Goal: Transaction & Acquisition: Obtain resource

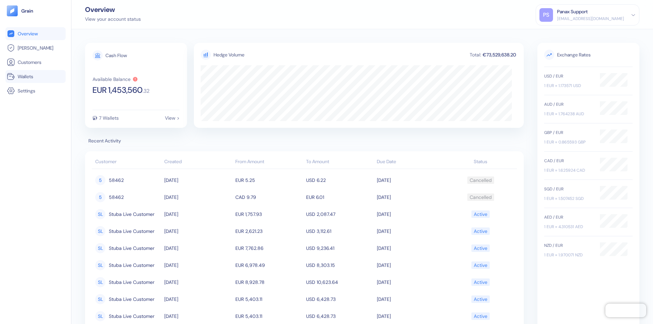
click at [35, 77] on link "Wallets" at bounding box center [35, 76] width 57 height 8
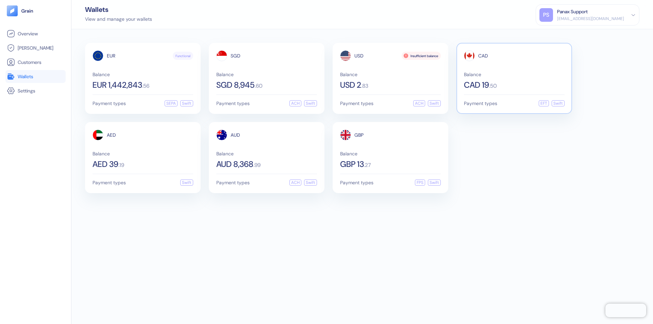
click at [483, 56] on span "CAD" at bounding box center [483, 55] width 10 height 5
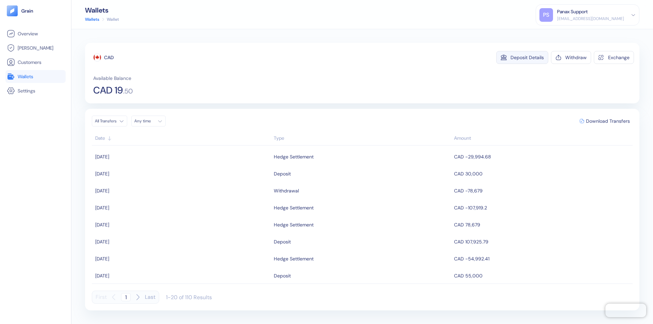
click at [527, 57] on div "Deposit Details" at bounding box center [527, 57] width 33 height 5
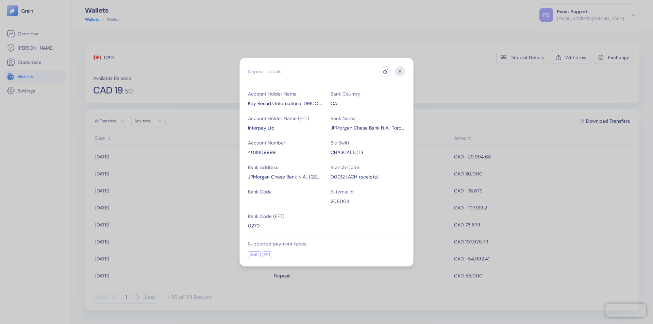
click at [386, 71] on icon "button" at bounding box center [385, 71] width 5 height 5
click at [400, 71] on icon "button" at bounding box center [400, 71] width 2 height 2
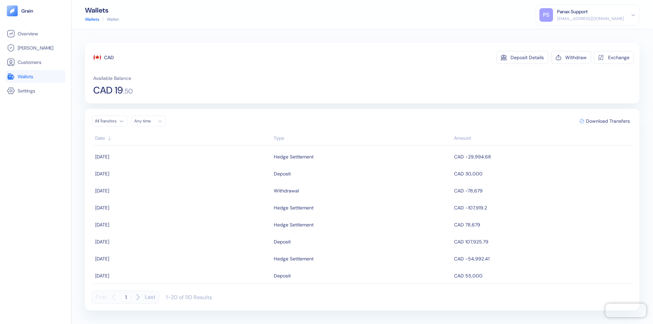
click at [150, 121] on div "Any time" at bounding box center [144, 120] width 20 height 5
click at [191, 166] on button "14" at bounding box center [190, 166] width 8 height 8
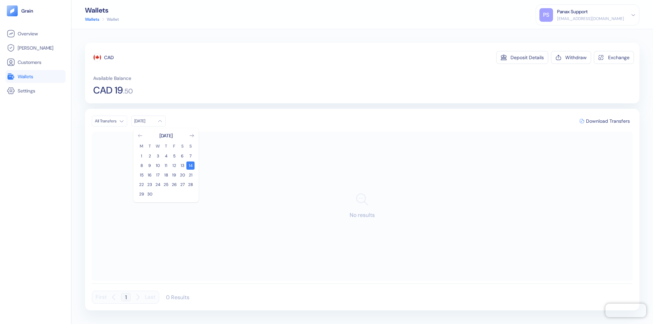
click at [140, 136] on icon "Go to previous month" at bounding box center [140, 135] width 4 height 3
click at [174, 175] on button "15" at bounding box center [174, 175] width 8 height 8
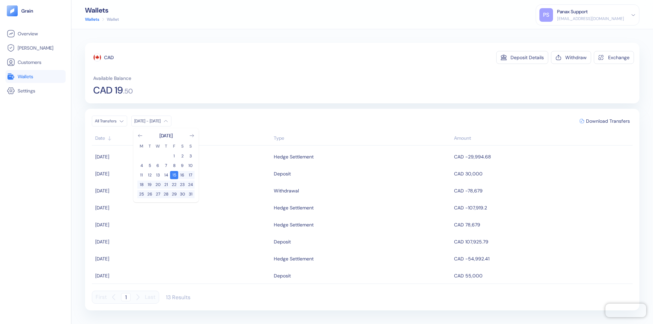
click at [109, 57] on div "CAD" at bounding box center [109, 57] width 10 height 7
click at [608, 121] on span "Download Transfers" at bounding box center [608, 121] width 44 height 5
click at [35, 77] on link "Wallets" at bounding box center [35, 76] width 57 height 8
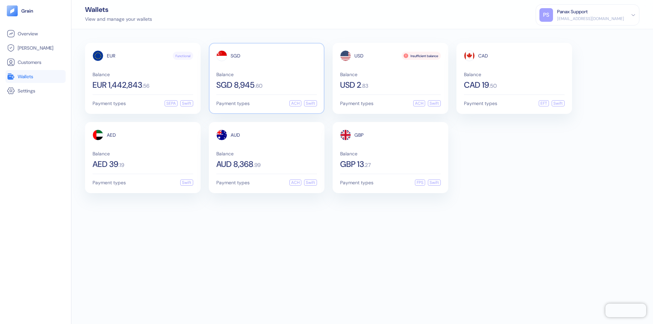
click at [235, 56] on span "SGD" at bounding box center [236, 55] width 10 height 5
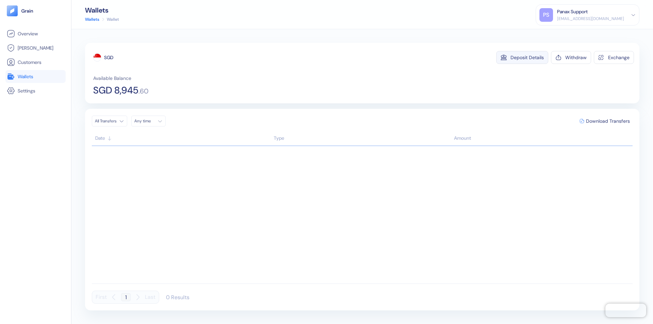
click at [527, 57] on div "Deposit Details" at bounding box center [527, 57] width 33 height 5
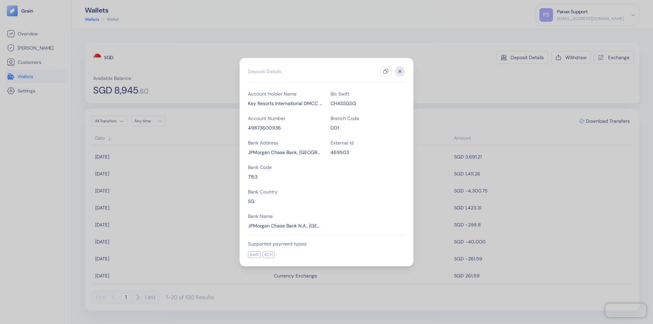
click at [386, 71] on icon "button" at bounding box center [385, 71] width 5 height 5
click at [400, 71] on icon "button" at bounding box center [400, 71] width 2 height 2
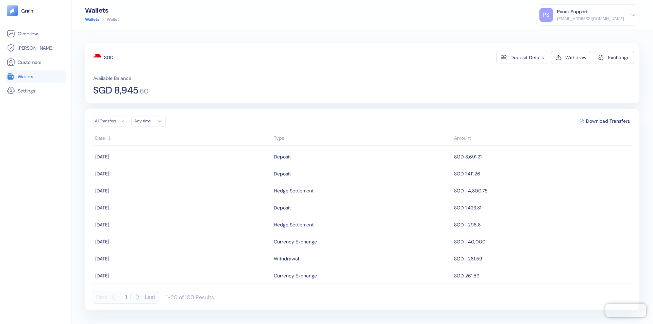
click at [150, 121] on div "Any time" at bounding box center [144, 120] width 20 height 5
click at [191, 166] on button "14" at bounding box center [190, 166] width 8 height 8
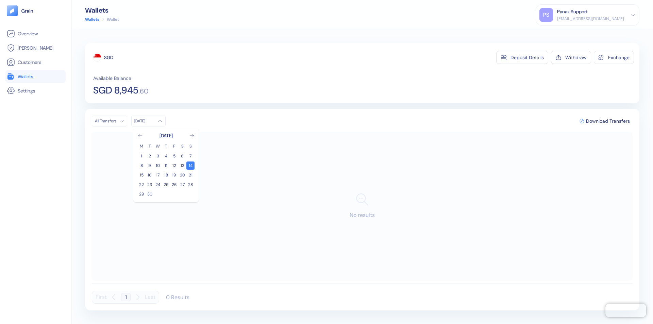
click at [140, 136] on icon "Go to previous month" at bounding box center [140, 135] width 4 height 3
click at [174, 175] on button "15" at bounding box center [174, 175] width 8 height 8
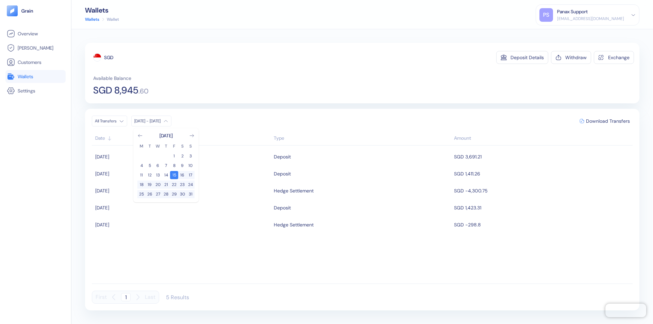
click at [109, 57] on div "SGD" at bounding box center [108, 57] width 9 height 7
click at [608, 121] on span "Download Transfers" at bounding box center [608, 121] width 44 height 5
click at [35, 77] on link "Wallets" at bounding box center [35, 76] width 57 height 8
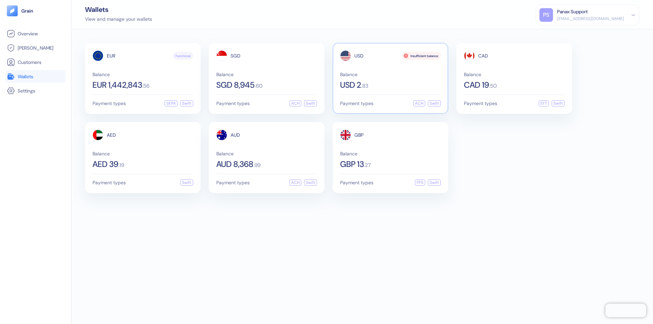
click at [359, 56] on span "USD" at bounding box center [358, 55] width 9 height 5
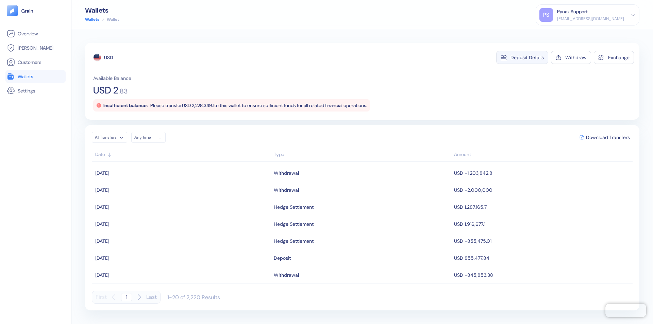
click at [527, 57] on div "Deposit Details" at bounding box center [527, 57] width 33 height 5
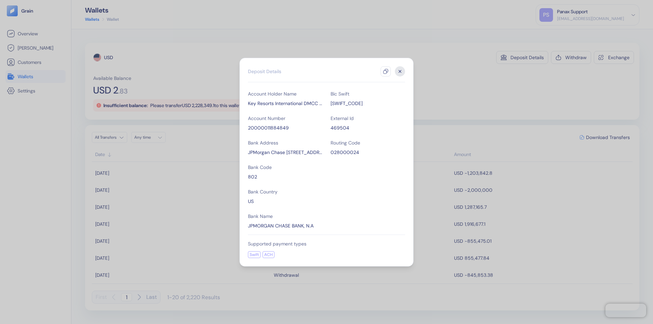
click at [386, 71] on icon "button" at bounding box center [385, 71] width 5 height 5
click at [400, 71] on icon "button" at bounding box center [400, 71] width 2 height 2
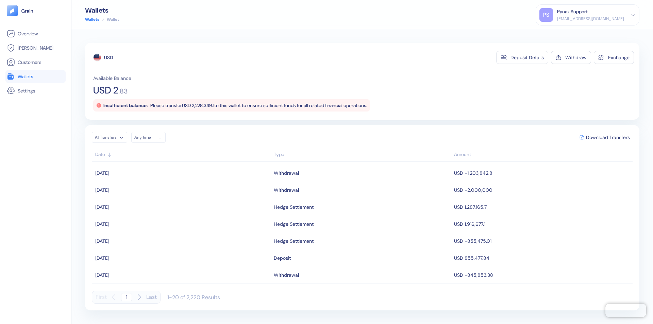
click at [150, 137] on div "Any time" at bounding box center [144, 137] width 20 height 5
click at [191, 182] on button "14" at bounding box center [190, 182] width 8 height 8
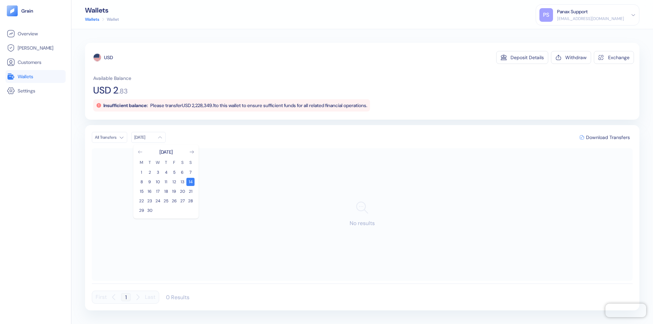
click at [140, 152] on icon "Go to previous month" at bounding box center [140, 152] width 4 height 3
click at [174, 192] on button "15" at bounding box center [174, 191] width 8 height 8
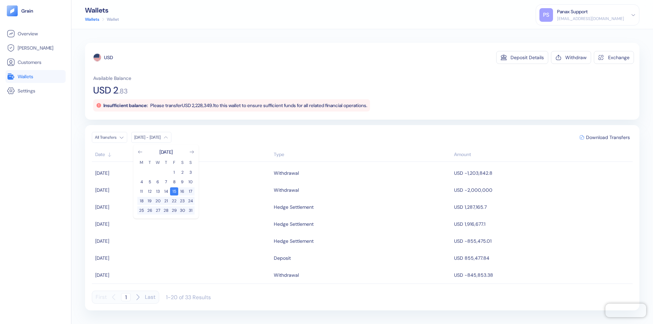
click at [109, 57] on div "USD" at bounding box center [108, 57] width 9 height 7
click at [608, 137] on span "Download Transfers" at bounding box center [608, 137] width 44 height 5
click at [35, 77] on link "Wallets" at bounding box center [35, 76] width 57 height 8
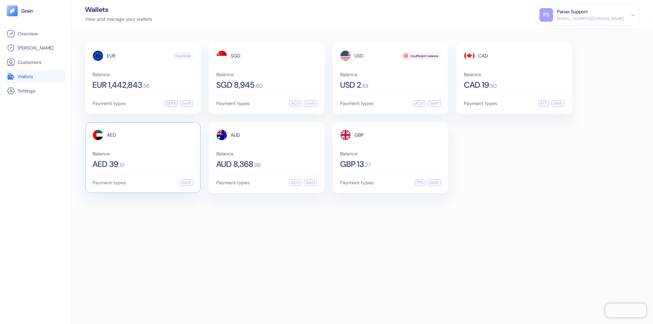
click at [111, 135] on span "AED" at bounding box center [111, 135] width 9 height 5
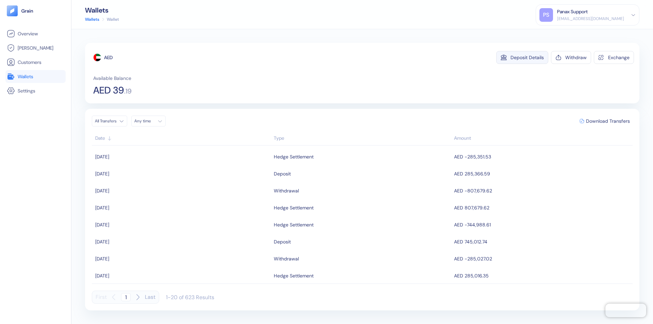
click at [527, 57] on div "Deposit Details" at bounding box center [527, 57] width 33 height 5
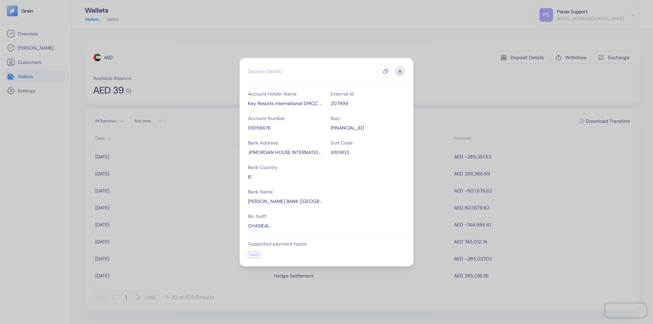
click at [386, 71] on icon "button" at bounding box center [385, 71] width 5 height 5
click at [400, 71] on icon "button" at bounding box center [400, 71] width 2 height 2
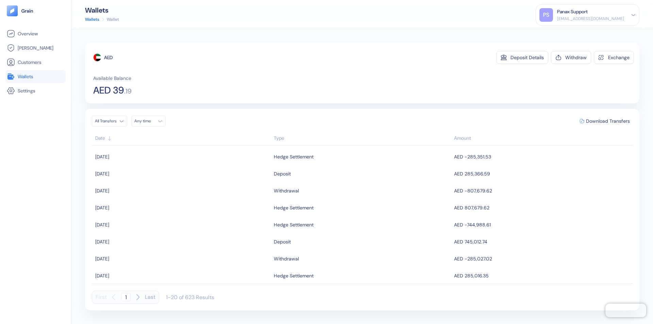
click at [150, 121] on div "Any time" at bounding box center [144, 120] width 20 height 5
click at [191, 166] on button "14" at bounding box center [190, 166] width 8 height 8
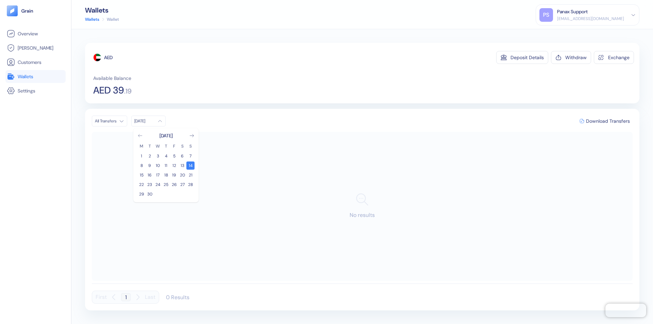
click at [140, 136] on icon "Go to previous month" at bounding box center [140, 135] width 4 height 3
click at [174, 175] on button "15" at bounding box center [174, 175] width 8 height 8
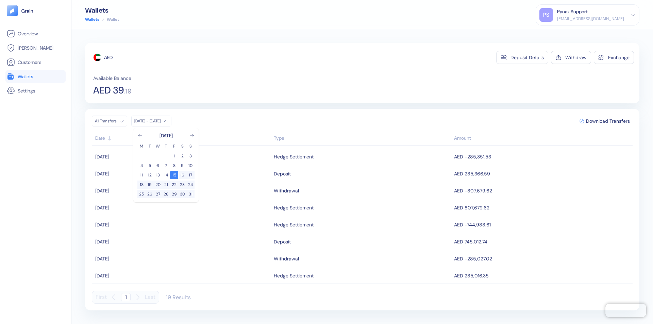
click at [109, 57] on div "AED" at bounding box center [108, 57] width 9 height 7
click at [608, 121] on span "Download Transfers" at bounding box center [608, 121] width 44 height 5
click at [35, 77] on link "Wallets" at bounding box center [35, 76] width 57 height 8
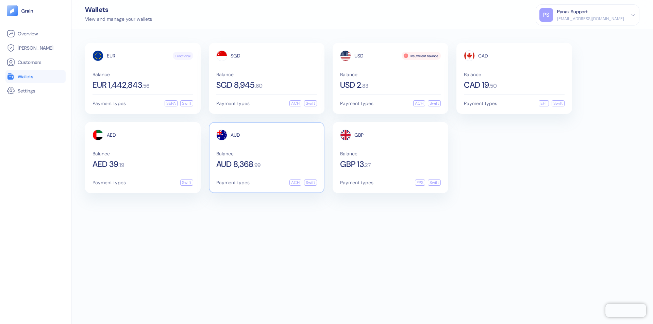
click at [235, 135] on span "AUD" at bounding box center [236, 135] width 10 height 5
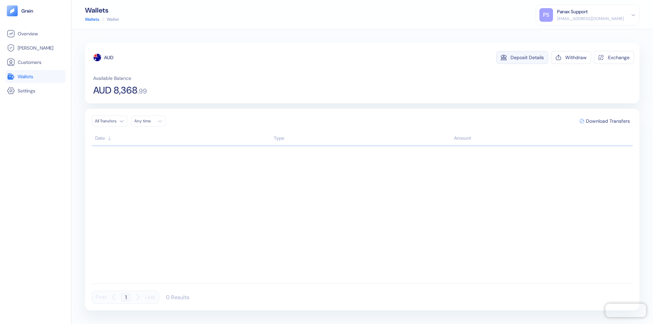
click at [527, 57] on div "Deposit Details" at bounding box center [527, 57] width 33 height 5
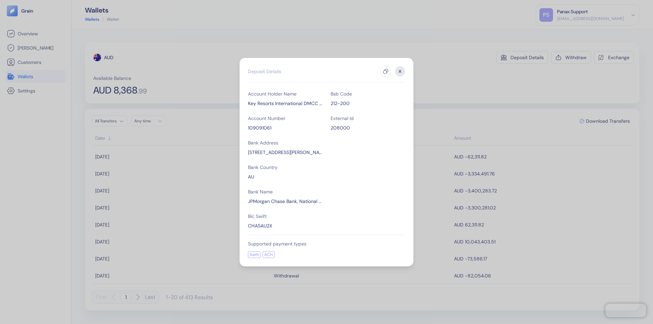
click at [386, 71] on icon "button" at bounding box center [385, 71] width 5 height 5
click at [400, 71] on icon "button" at bounding box center [400, 71] width 2 height 2
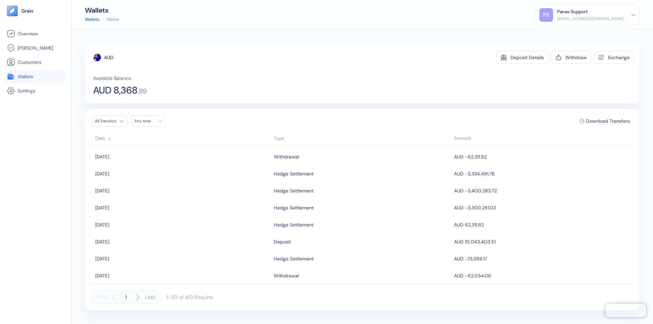
click at [150, 121] on div "Any time" at bounding box center [144, 120] width 20 height 5
click at [191, 166] on button "14" at bounding box center [190, 166] width 8 height 8
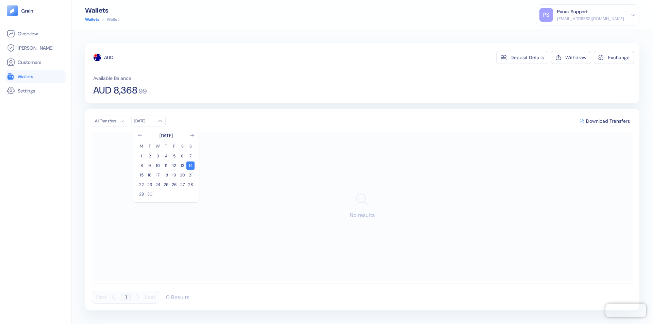
click at [140, 136] on icon "Go to previous month" at bounding box center [140, 135] width 4 height 3
click at [174, 175] on button "15" at bounding box center [174, 175] width 8 height 8
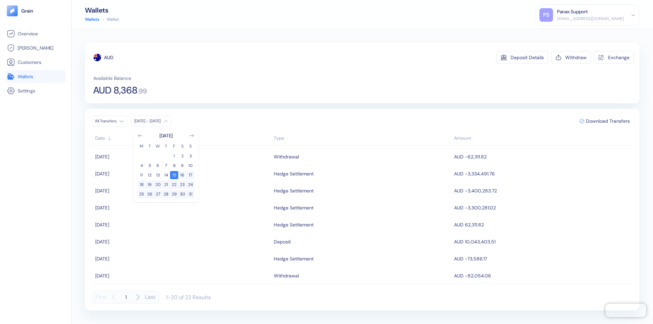
click at [109, 57] on div "AUD" at bounding box center [108, 57] width 9 height 7
click at [608, 121] on span "Download Transfers" at bounding box center [608, 121] width 44 height 5
click at [35, 77] on link "Wallets" at bounding box center [35, 76] width 57 height 8
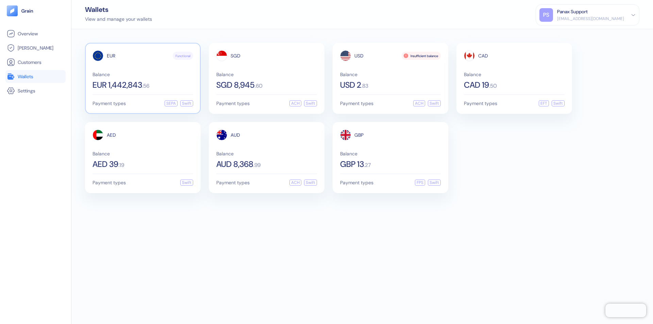
click at [111, 56] on span "EUR" at bounding box center [111, 55] width 9 height 5
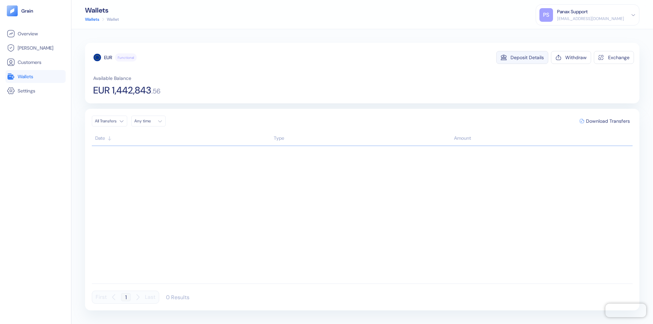
click at [527, 57] on div "Deposit Details" at bounding box center [527, 57] width 33 height 5
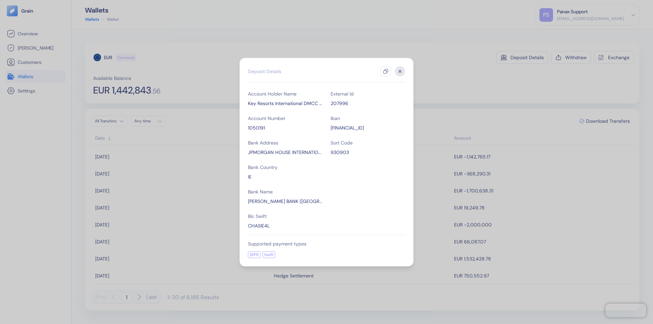
click at [386, 71] on icon "button" at bounding box center [385, 71] width 5 height 5
click at [400, 71] on icon "button" at bounding box center [400, 71] width 2 height 2
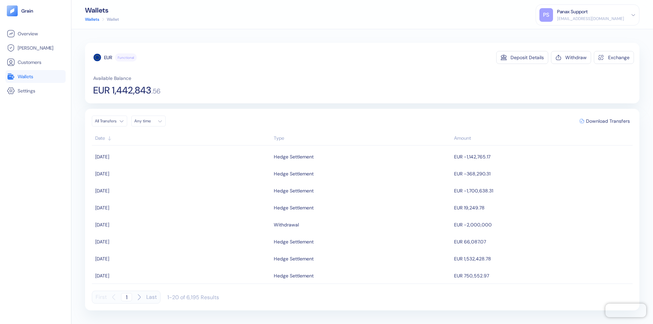
click at [150, 121] on div "Any time" at bounding box center [144, 120] width 20 height 5
click at [191, 166] on button "14" at bounding box center [190, 166] width 8 height 8
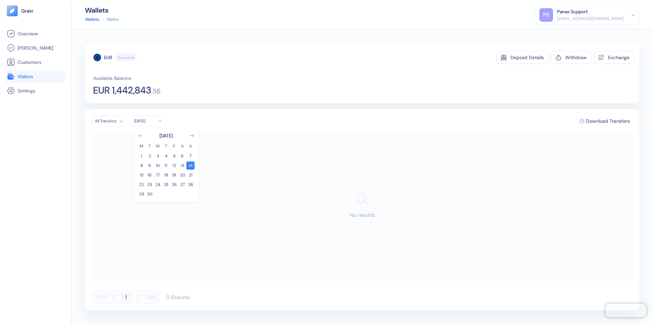
click at [140, 136] on icon "Go to previous month" at bounding box center [140, 135] width 4 height 3
click at [174, 175] on button "15" at bounding box center [174, 175] width 8 height 8
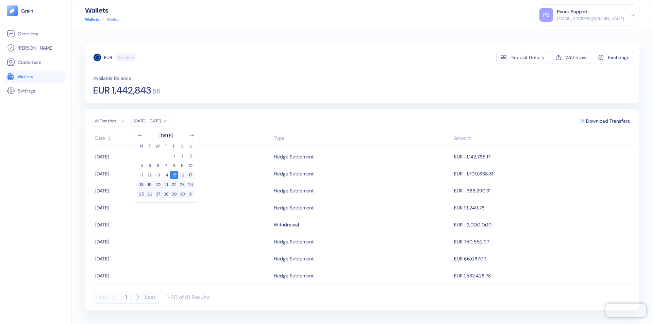
click at [108, 57] on div "EUR" at bounding box center [108, 57] width 8 height 7
click at [608, 121] on span "Download Transfers" at bounding box center [608, 121] width 44 height 5
click at [35, 77] on link "Wallets" at bounding box center [35, 76] width 57 height 8
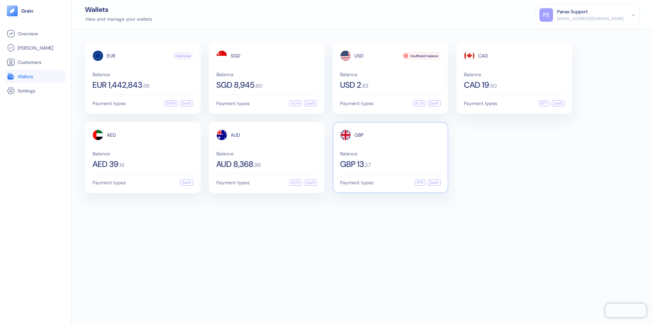
click at [359, 135] on span "GBP" at bounding box center [358, 135] width 9 height 5
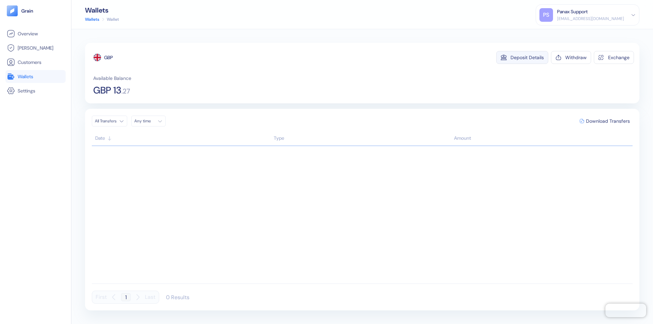
click at [527, 57] on div "Deposit Details" at bounding box center [527, 57] width 33 height 5
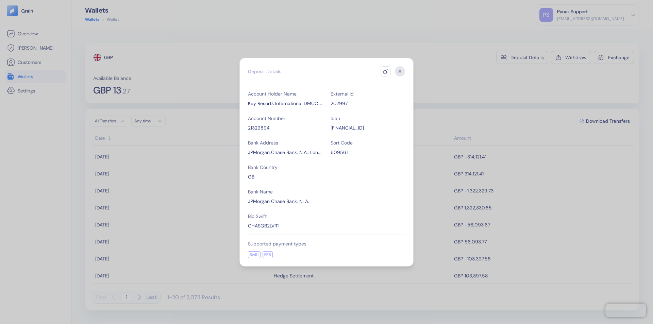
click at [386, 71] on icon "button" at bounding box center [385, 71] width 5 height 5
click at [400, 71] on icon "button" at bounding box center [400, 71] width 2 height 2
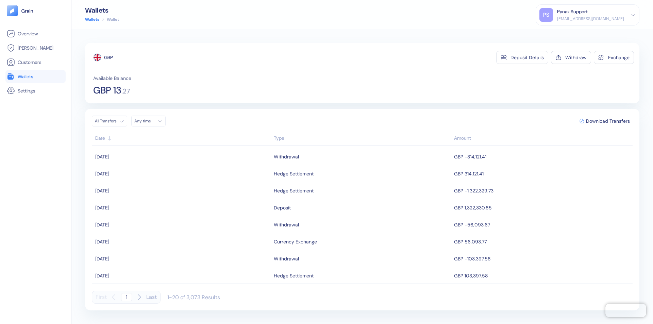
click at [150, 121] on div "Any time" at bounding box center [144, 120] width 20 height 5
click at [191, 166] on button "14" at bounding box center [190, 166] width 8 height 8
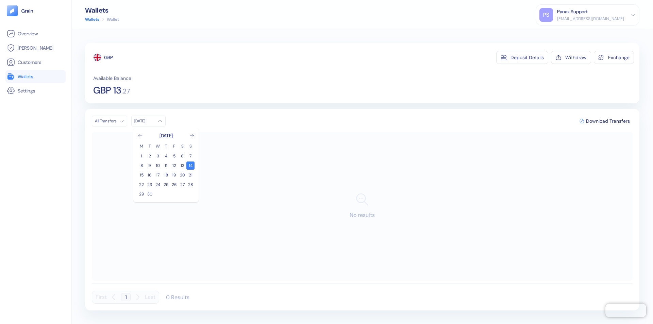
click at [140, 136] on icon "Go to previous month" at bounding box center [140, 135] width 4 height 3
click at [174, 175] on button "15" at bounding box center [174, 175] width 8 height 8
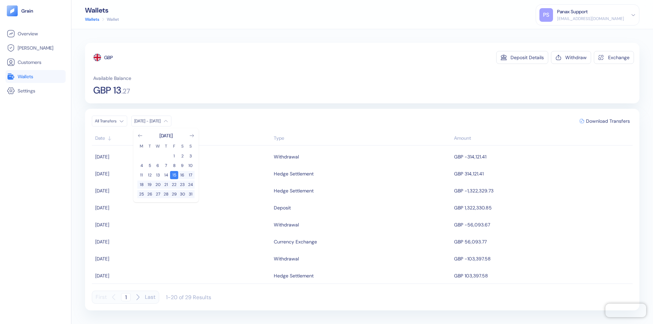
click at [109, 57] on div "GBP" at bounding box center [108, 57] width 9 height 7
click at [608, 121] on span "Download Transfers" at bounding box center [608, 121] width 44 height 5
click at [588, 15] on div "Panax Support" at bounding box center [572, 11] width 31 height 7
click at [567, 34] on div "Sign Out" at bounding box center [557, 33] width 19 height 7
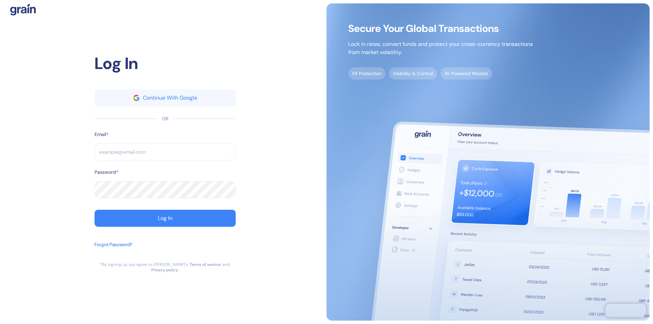
click at [165, 155] on input "text" at bounding box center [165, 152] width 141 height 17
type input "[EMAIL_ADDRESS][DOMAIN_NAME]"
